Goal: Task Accomplishment & Management: Complete application form

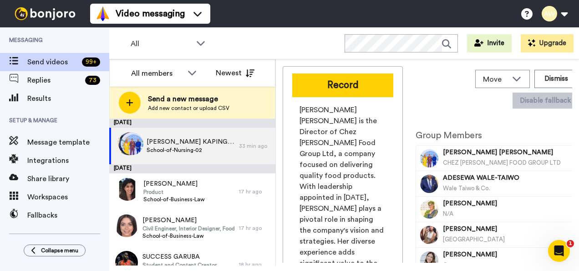
click at [167, 94] on span "Send a new message" at bounding box center [189, 98] width 82 height 11
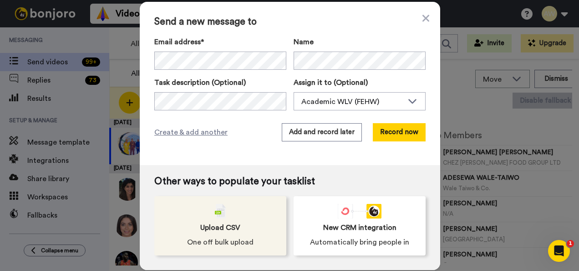
click at [206, 227] on span "Upload CSV" at bounding box center [220, 227] width 40 height 11
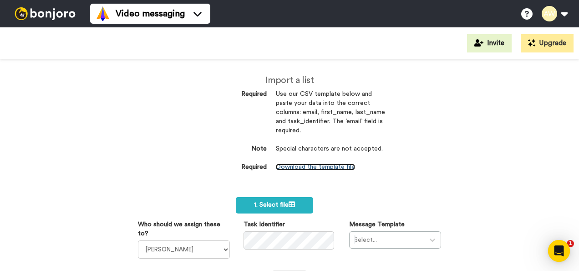
click at [304, 164] on link "Download the template file" at bounding box center [315, 166] width 79 height 6
click at [355, 187] on div "Import a list Required Use our CSV template below and paste your data into the …" at bounding box center [289, 132] width 191 height 115
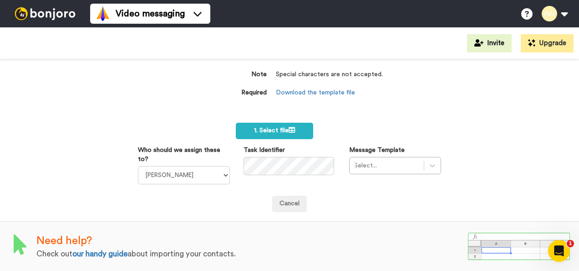
scroll to position [80, 0]
click at [264, 127] on span "1. Select file" at bounding box center [274, 130] width 41 height 6
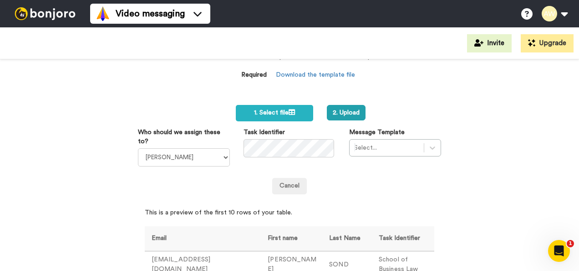
scroll to position [92, 0]
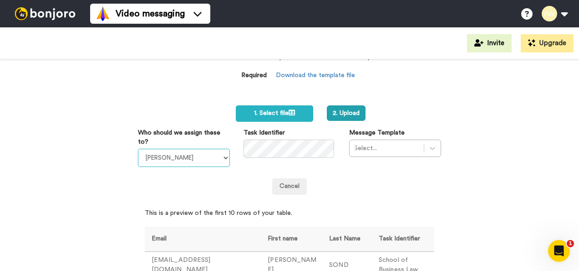
click at [213, 165] on select "Laura Wright Amarjit Duggal WLV Academic (FSE) Divandra Birla Bolutife Ademokoy…" at bounding box center [184, 157] width 92 height 18
select select "893d32a1-1eca-438f-900e-e073b28e2bc9"
click at [138, 148] on select "Laura Wright Amarjit Duggal WLV Academic (FSE) Divandra Birla Bolutife Ademokoy…" at bounding box center [184, 157] width 92 height 18
click at [431, 146] on div "Select..." at bounding box center [395, 147] width 92 height 17
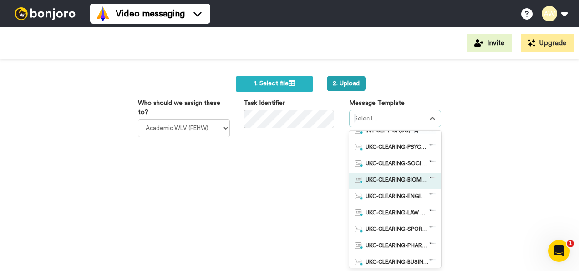
scroll to position [66, 0]
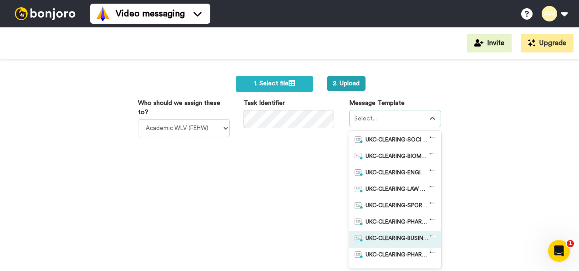
click at [410, 235] on span "UKC-CLEARING-BUSINESS OFFER NO RESPONSE" at bounding box center [398, 239] width 64 height 9
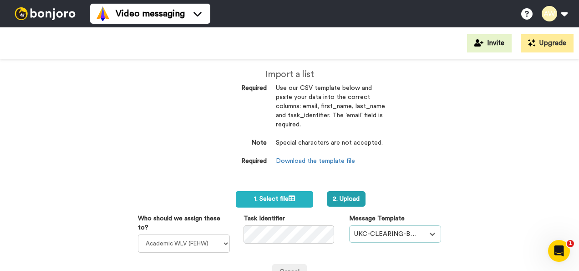
scroll to position [0, 0]
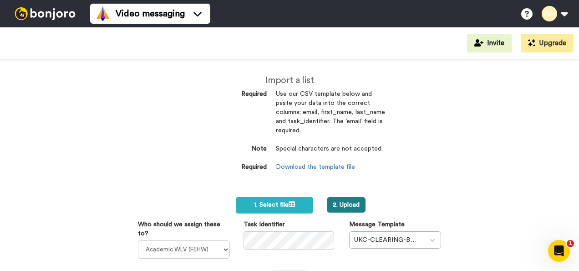
click at [351, 202] on button "2. Upload" at bounding box center [346, 204] width 39 height 15
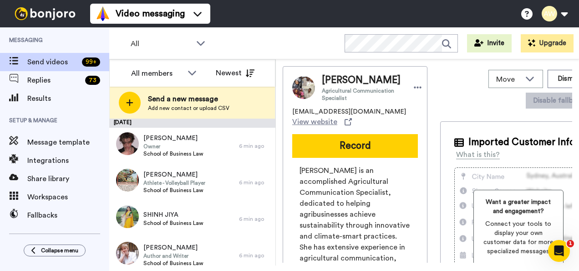
click at [203, 100] on span "Send a new message" at bounding box center [189, 98] width 82 height 11
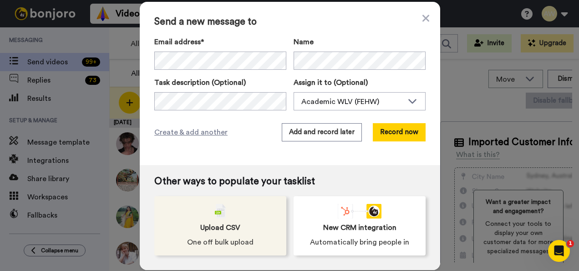
click at [224, 213] on div "Upload CSV One off bulk upload" at bounding box center [220, 225] width 132 height 59
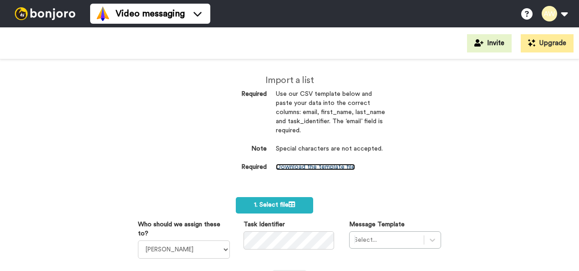
click at [307, 165] on link "Download the template file" at bounding box center [315, 166] width 79 height 6
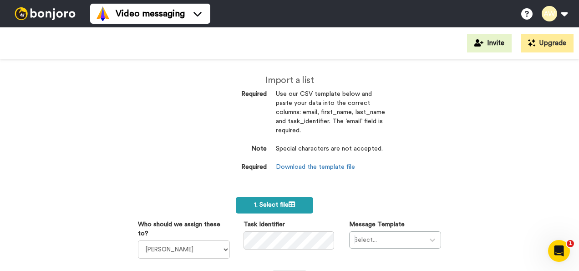
click at [281, 204] on span "1. Select file" at bounding box center [274, 204] width 41 height 6
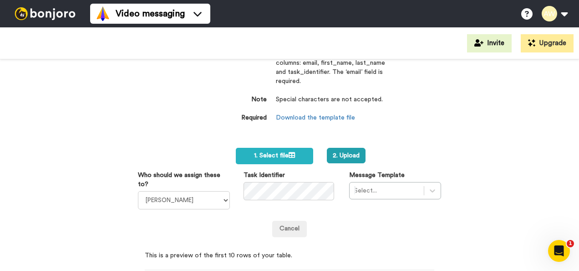
scroll to position [50, 0]
click at [221, 200] on select "Laura Wright Amarjit Duggal WLV Academic (FSE) Divandra Birla Bolutife Ademokoy…" at bounding box center [184, 199] width 92 height 18
select select "893d32a1-1eca-438f-900e-e073b28e2bc9"
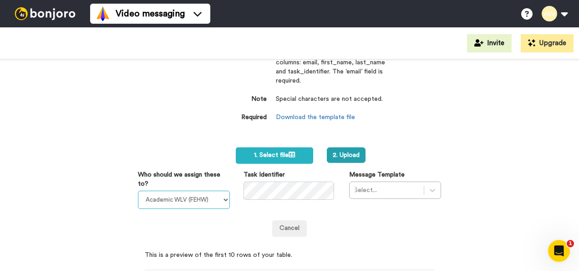
click at [138, 190] on select "Laura Wright Amarjit Duggal WLV Academic (FSE) Divandra Birla Bolutife Ademokoy…" at bounding box center [184, 199] width 92 height 18
click at [424, 190] on div "Select..." at bounding box center [395, 189] width 92 height 17
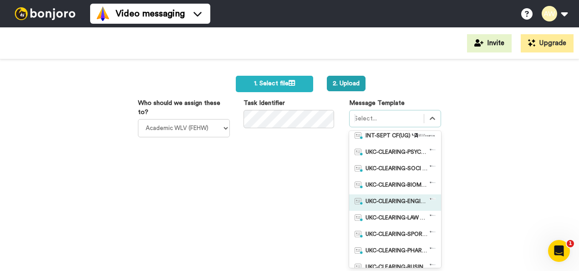
scroll to position [61, 0]
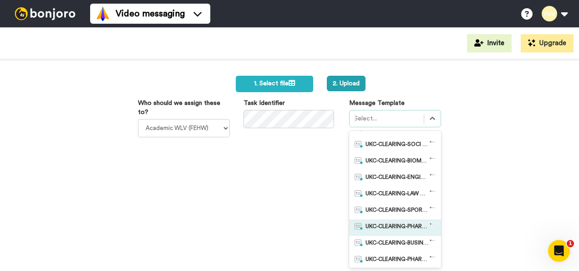
click at [397, 226] on span "UKC-CLEARING-PHARMACY OFFER NO RESPONSE" at bounding box center [398, 227] width 64 height 9
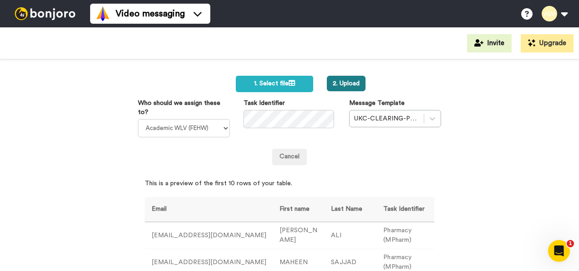
click at [352, 85] on button "2. Upload" at bounding box center [346, 83] width 39 height 15
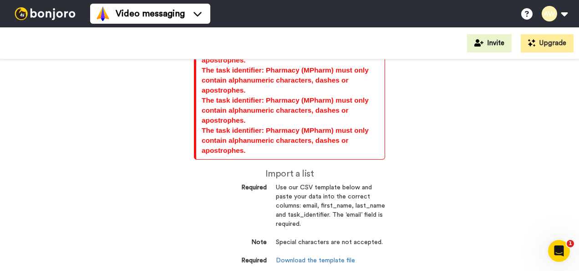
scroll to position [1641, 0]
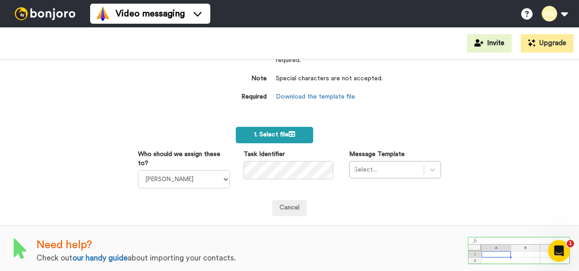
click at [276, 131] on span "1. Select file" at bounding box center [274, 134] width 41 height 6
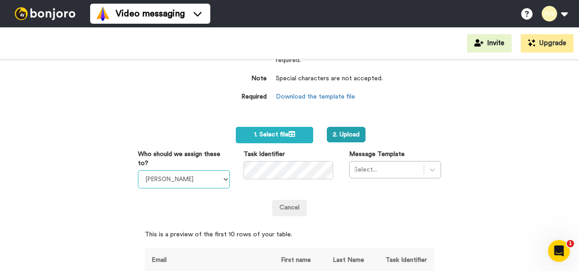
click at [207, 179] on select "[PERSON_NAME] [PERSON_NAME] WLV Academic (FSE) [PERSON_NAME] Ademokoya UK Recru…" at bounding box center [184, 179] width 92 height 18
select select "893d32a1-1eca-438f-900e-e073b28e2bc9"
click at [138, 170] on select "Laura Wright Amarjit Duggal WLV Academic (FSE) Divandra Birla Bolutife Ademokoy…" at bounding box center [184, 179] width 92 height 18
click at [423, 165] on div "Select..." at bounding box center [395, 169] width 92 height 17
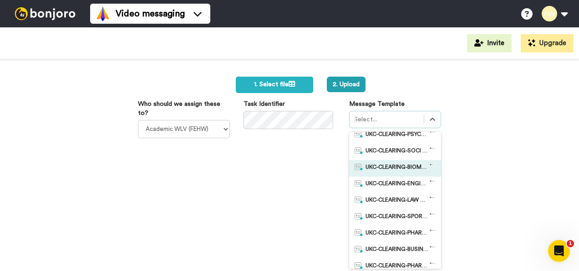
scroll to position [66, 0]
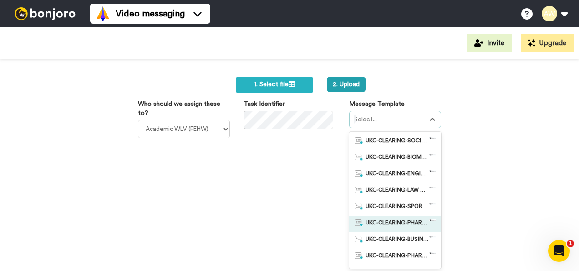
click at [398, 215] on div "UKC-CLEARING-PHARMACY OFFER NO RESPONSE" at bounding box center [395, 223] width 92 height 16
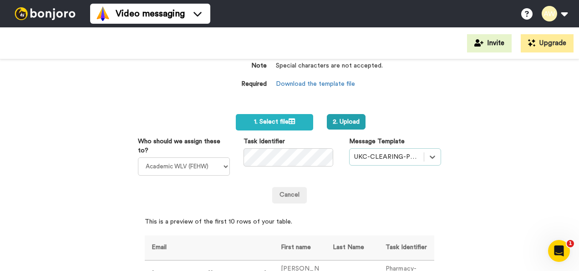
scroll to position [1633, 0]
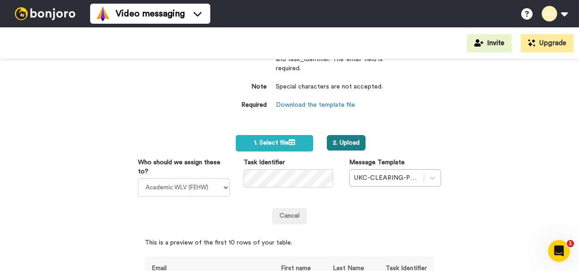
click at [328, 139] on button "2. Upload" at bounding box center [346, 142] width 39 height 15
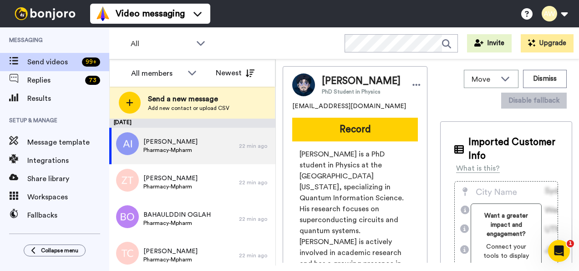
click at [179, 107] on span "Add new contact or upload CSV" at bounding box center [189, 107] width 82 height 7
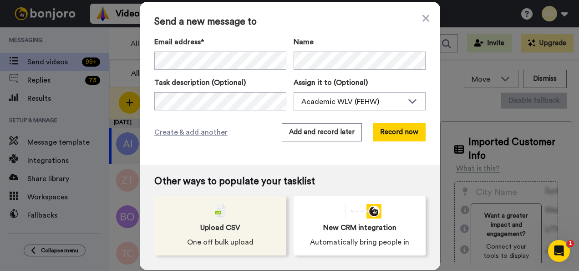
click at [222, 223] on span "Upload CSV" at bounding box center [220, 227] width 40 height 11
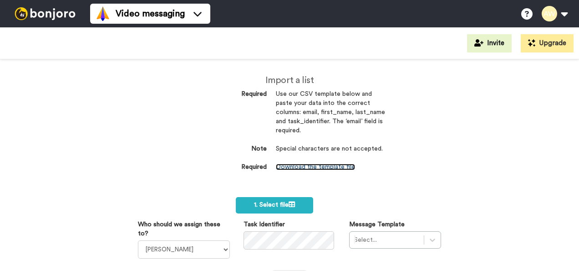
click at [304, 168] on link "Download the template file" at bounding box center [315, 166] width 79 height 6
click at [419, 233] on div "Select..." at bounding box center [395, 239] width 92 height 17
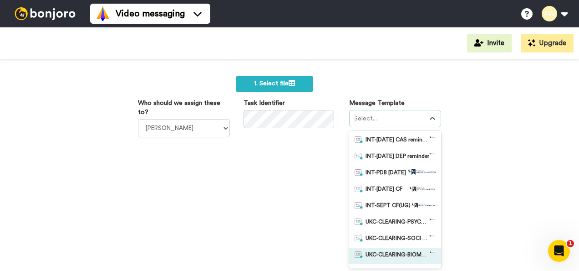
scroll to position [80, 0]
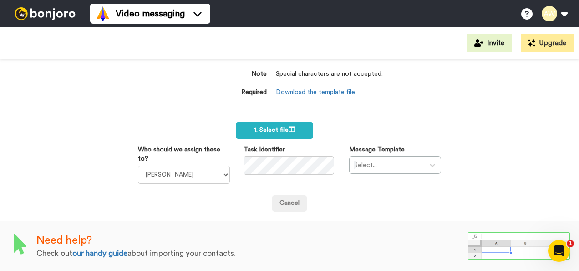
click at [471, 99] on div "Import a list Required Use our CSV template below and paste your data into the …" at bounding box center [289, 164] width 579 height 211
click at [295, 123] on label "1. Select file" at bounding box center [274, 130] width 77 height 16
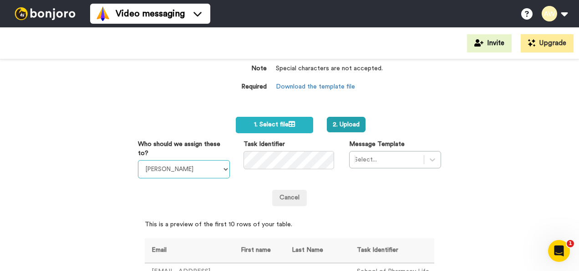
click at [224, 174] on select "[PERSON_NAME] [PERSON_NAME] WLV Academic (FSE) [PERSON_NAME] Ademokoya UK Recru…" at bounding box center [184, 169] width 92 height 18
select select "893d32a1-1eca-438f-900e-e073b28e2bc9"
click at [138, 160] on select "Laura Wright Amarjit Duggal WLV Academic (FSE) Divandra Birla Bolutife Ademokoy…" at bounding box center [184, 169] width 92 height 18
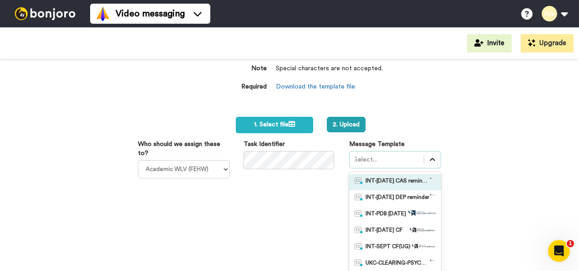
scroll to position [121, 0]
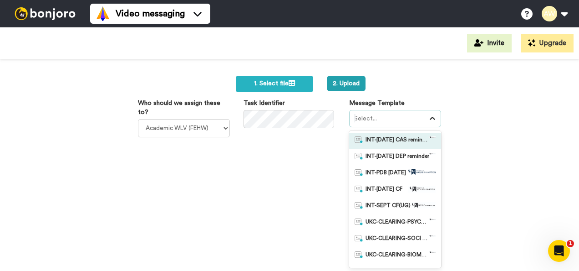
click at [431, 153] on div "option INT-Sept 25 CAS reminder focused, 1 of 50. 50 results available. Use Up …" at bounding box center [395, 189] width 92 height 158
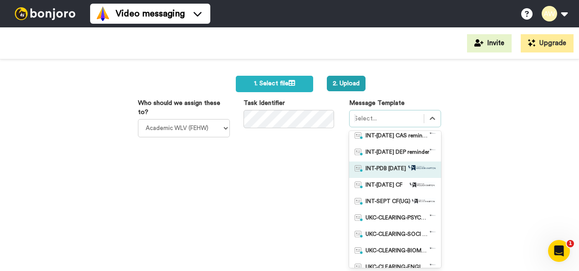
scroll to position [4, 0]
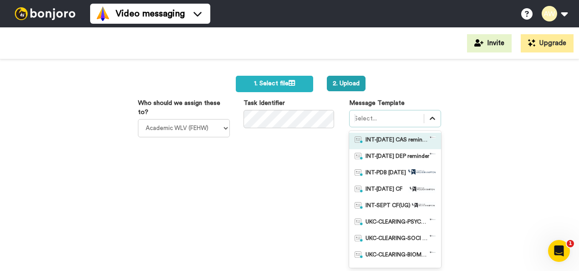
click at [428, 116] on icon at bounding box center [432, 118] width 9 height 9
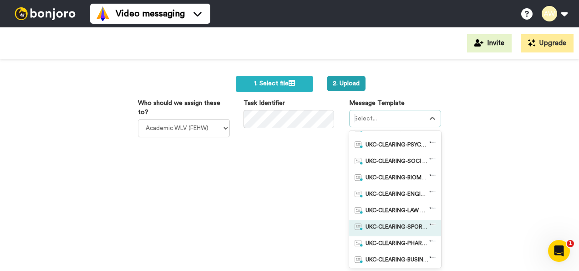
scroll to position [81, 0]
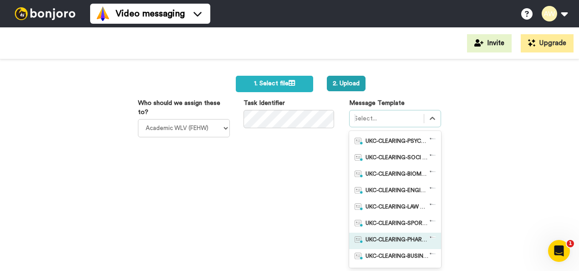
click at [403, 234] on div "UKC-CLEARING-PHARMACY OFFER NO RESPONSE" at bounding box center [395, 240] width 92 height 16
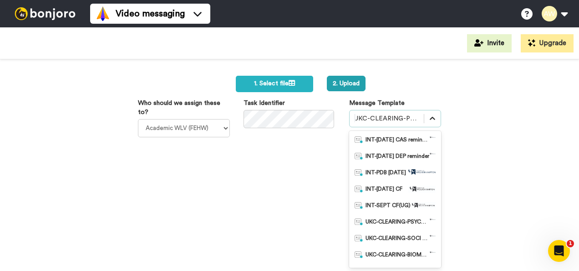
click at [428, 121] on icon at bounding box center [432, 118] width 9 height 9
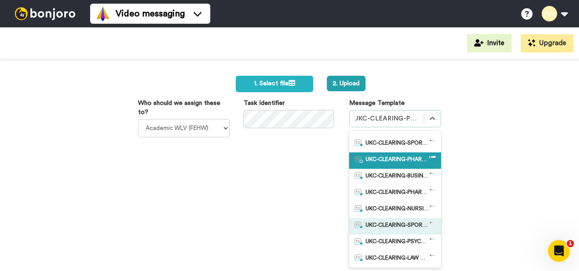
scroll to position [162, 0]
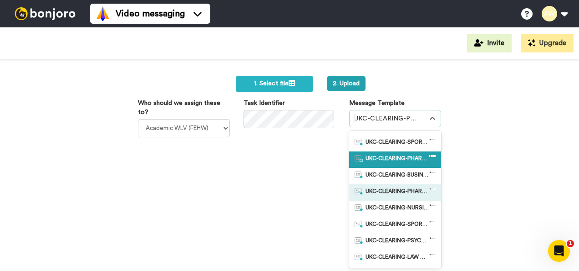
click at [409, 191] on span "UKC-CLEARING-PHARMACY OFFERS MADE" at bounding box center [398, 192] width 64 height 9
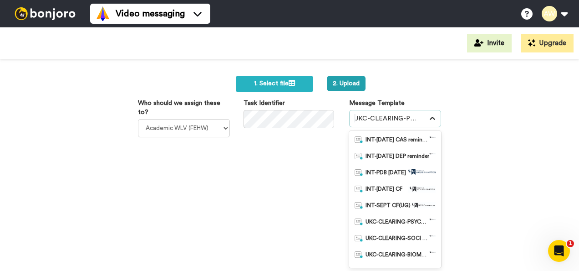
click at [428, 116] on icon at bounding box center [432, 118] width 9 height 9
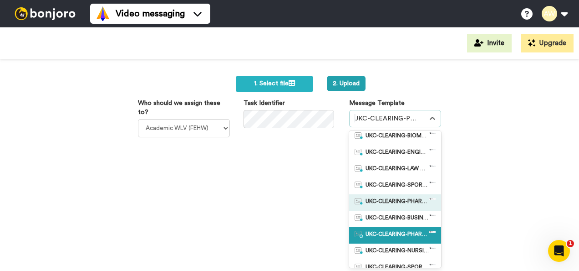
scroll to position [119, 0]
click at [398, 194] on div "UKC-CLEARING-PHARMACY OFFER NO RESPONSE" at bounding box center [395, 202] width 92 height 16
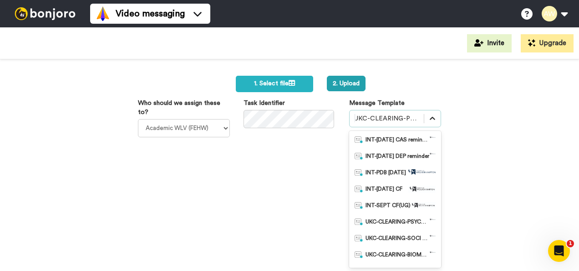
click at [424, 114] on div at bounding box center [432, 118] width 16 height 16
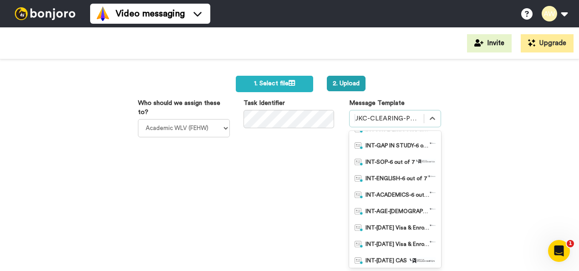
scroll to position [0, 0]
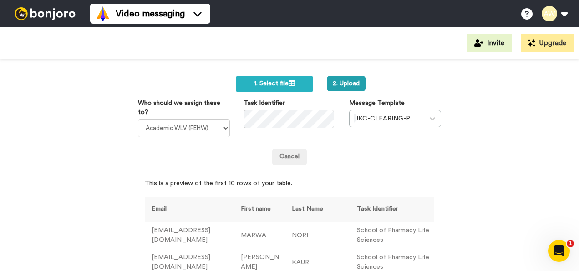
click at [465, 186] on div "Import a list Required Use our CSV template below and paste your data into the …" at bounding box center [289, 164] width 579 height 211
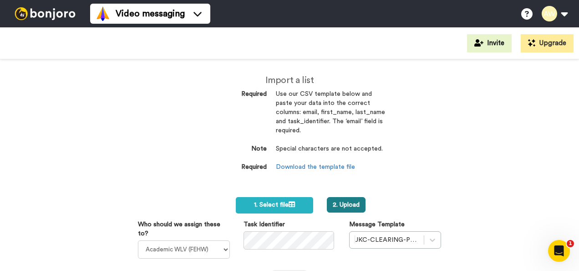
click at [333, 205] on button "2. Upload" at bounding box center [346, 204] width 39 height 15
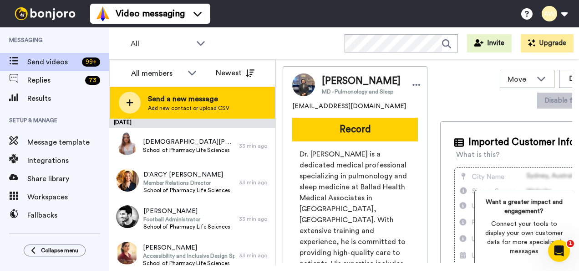
click at [202, 102] on span "Send a new message" at bounding box center [189, 98] width 82 height 11
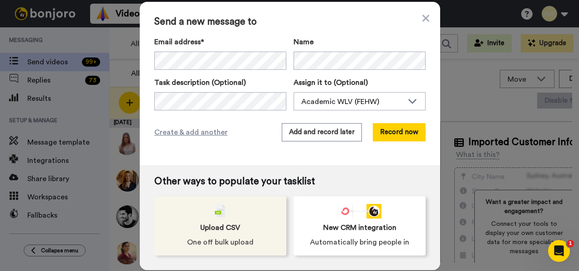
click at [230, 230] on span "Upload CSV" at bounding box center [220, 227] width 40 height 11
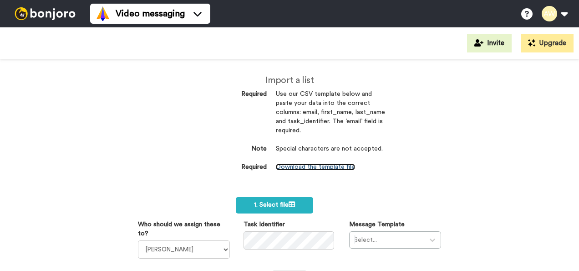
click at [291, 167] on link "Download the template file" at bounding box center [315, 166] width 79 height 6
click at [413, 163] on div "Import a list Required Use our CSV template below and paste your data into the …" at bounding box center [289, 164] width 579 height 211
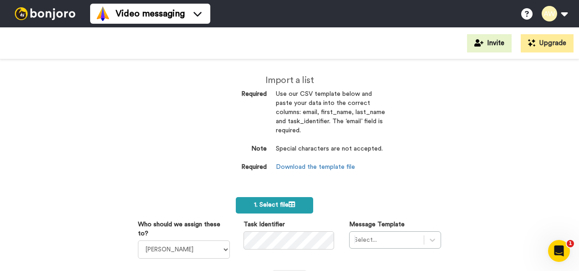
click at [280, 202] on span "1. Select file" at bounding box center [274, 204] width 41 height 6
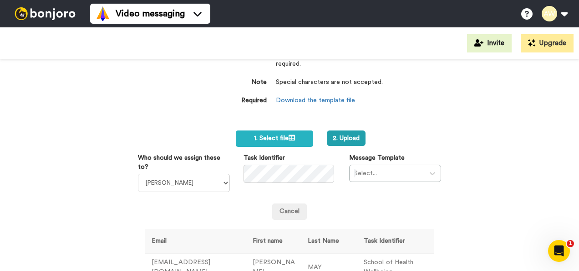
scroll to position [69, 0]
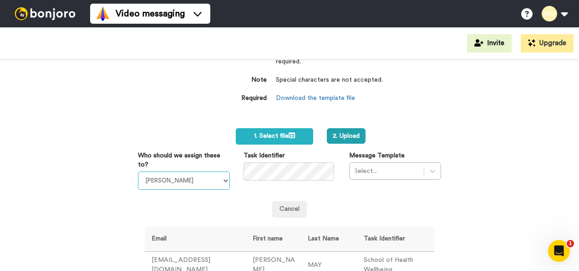
click at [216, 180] on select "Laura Wright Amarjit Duggal WLV Academic (FSE) Divandra Birla Bolutife Ademokoy…" at bounding box center [184, 180] width 92 height 18
select select "893d32a1-1eca-438f-900e-e073b28e2bc9"
click at [138, 171] on select "Laura Wright Amarjit Duggal WLV Academic (FSE) Divandra Birla Bolutife Ademokoy…" at bounding box center [184, 180] width 92 height 18
click at [424, 170] on div "Select..." at bounding box center [395, 170] width 92 height 17
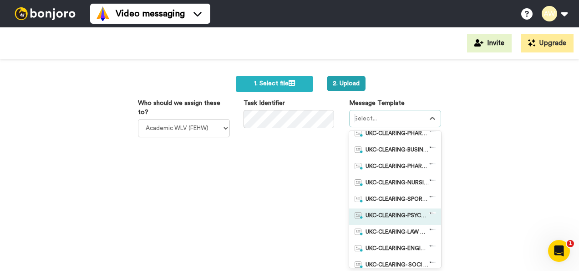
scroll to position [187, 0]
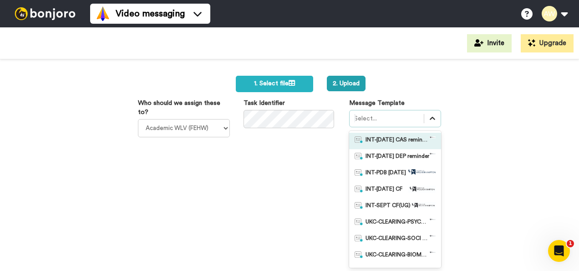
click at [425, 123] on div at bounding box center [432, 118] width 16 height 16
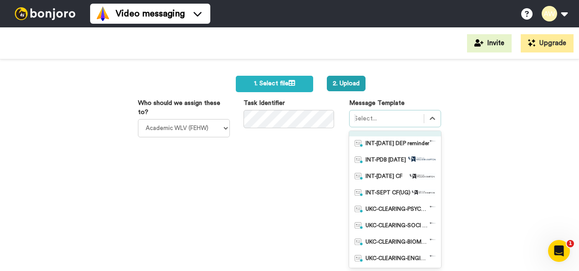
scroll to position [0, 0]
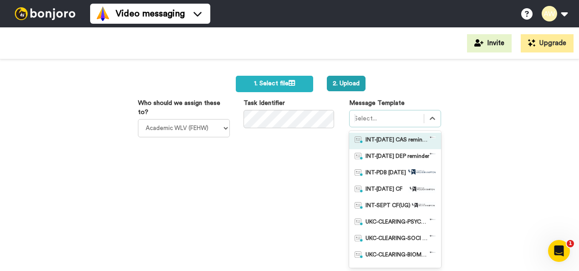
click at [474, 131] on div "Import a list Required Use our CSV template below and paste your data into the …" at bounding box center [289, 164] width 579 height 211
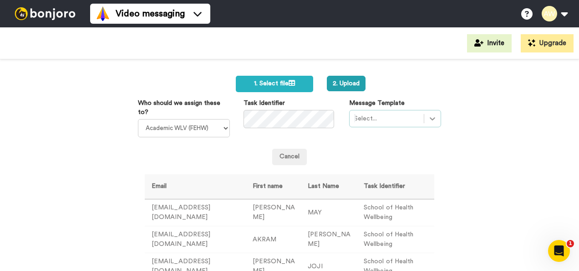
click at [428, 117] on icon at bounding box center [432, 118] width 9 height 9
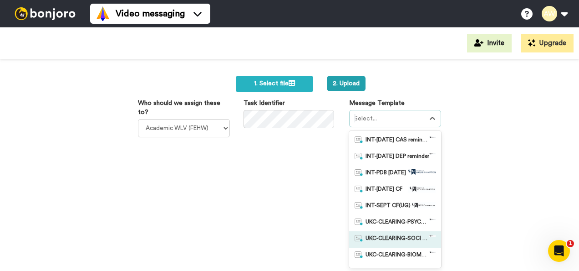
click at [401, 237] on span "UKC-CLEARING-SOCI OFFER NO RESPONSE" at bounding box center [398, 239] width 64 height 9
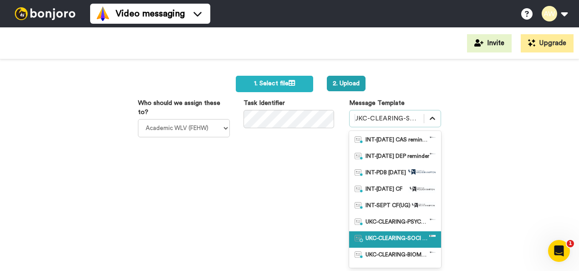
click at [428, 118] on icon at bounding box center [432, 118] width 9 height 9
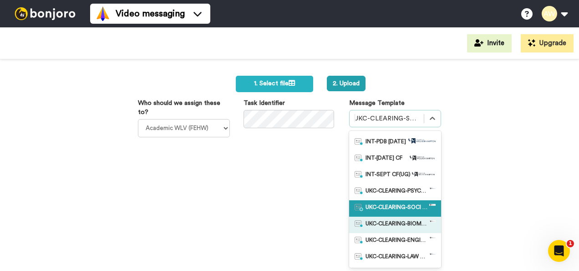
click at [404, 222] on span "UKC-CLEARING-BIOMED OFFER NO RESPONSE" at bounding box center [398, 224] width 64 height 9
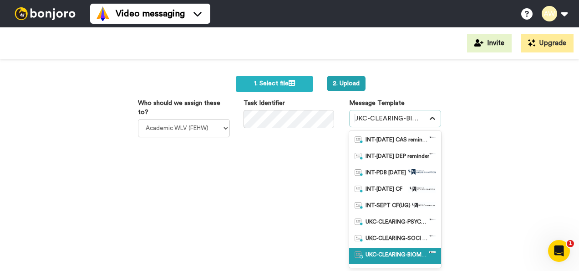
click at [430, 118] on icon at bounding box center [432, 118] width 5 height 3
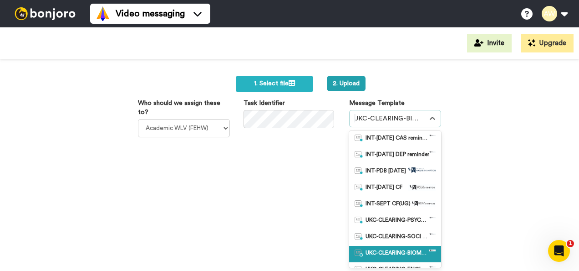
drag, startPoint x: 409, startPoint y: 251, endPoint x: 432, endPoint y: 254, distance: 23.8
click at [432, 254] on div "INT-Sept 25 CAS reminder INT-Sept 25 DEP reminder INT-PDB Sept 2025 INT-Sept 25…" at bounding box center [395, 199] width 92 height 137
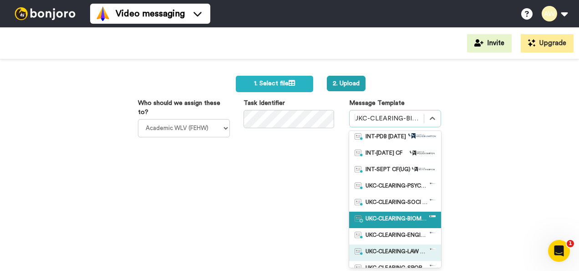
scroll to position [40, 0]
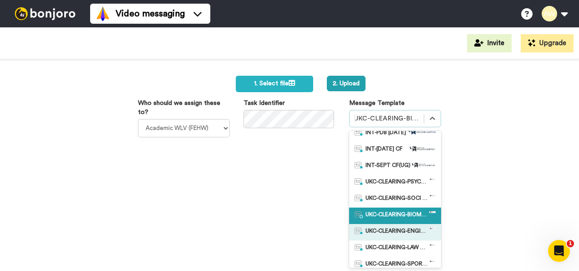
click at [403, 227] on span "UKC-CLEARING-ENGINEERING OFFER NO RESPONE" at bounding box center [398, 231] width 64 height 9
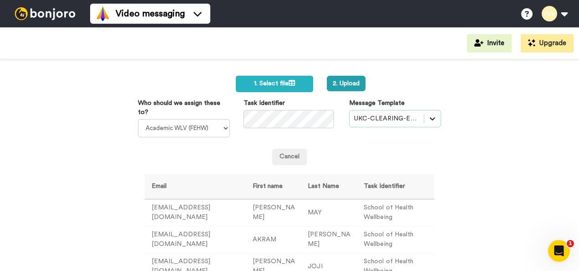
click at [428, 118] on icon at bounding box center [432, 118] width 9 height 9
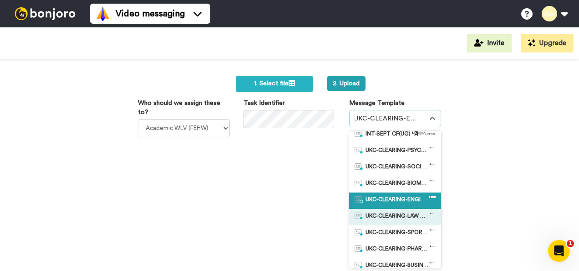
scroll to position [45, 0]
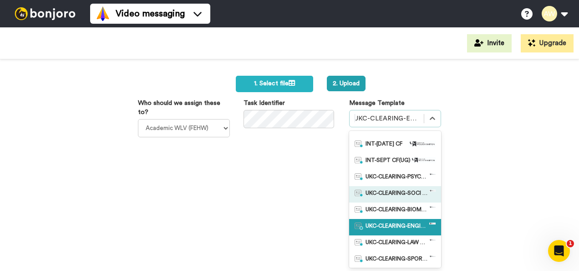
click at [396, 190] on span "UKC-CLEARING-SOCI OFFER NO RESPONSE" at bounding box center [398, 193] width 64 height 9
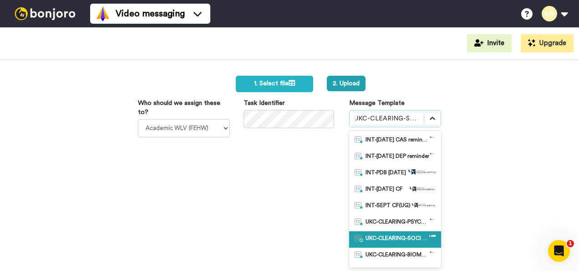
click at [428, 118] on icon at bounding box center [432, 118] width 9 height 9
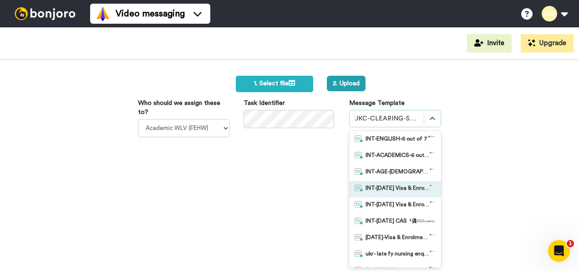
scroll to position [687, 0]
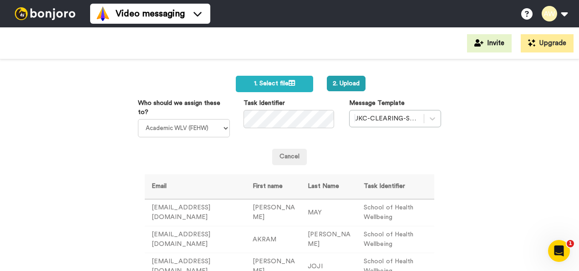
click at [479, 190] on div "Import a list Required Use our CSV template below and paste your data into the …" at bounding box center [289, 164] width 579 height 211
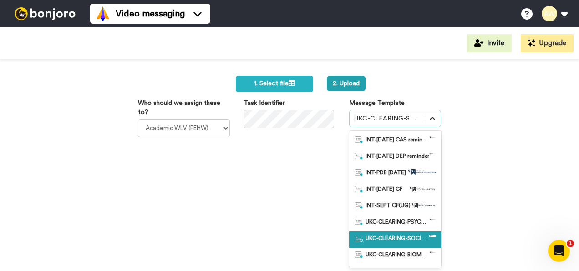
click at [428, 119] on icon at bounding box center [432, 118] width 9 height 9
click at [420, 237] on span "UKC-CLEARING-SOCI OFFER NO RESPONSE" at bounding box center [398, 239] width 64 height 9
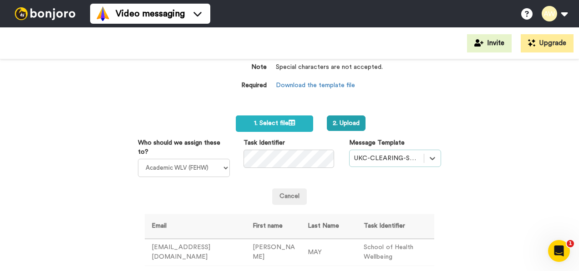
scroll to position [57, 0]
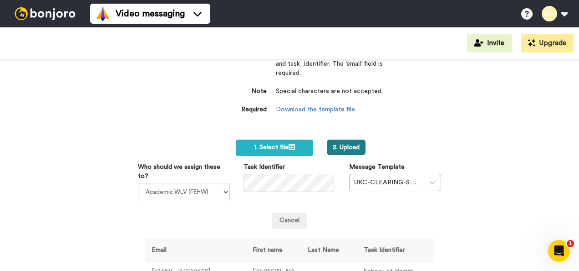
click at [351, 147] on button "2. Upload" at bounding box center [346, 146] width 39 height 15
